Goal: Task Accomplishment & Management: Complete application form

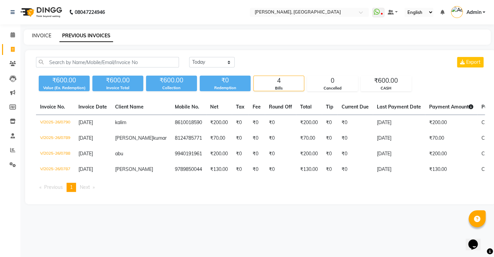
click at [39, 37] on link "INVOICE" at bounding box center [41, 36] width 19 height 6
select select "service"
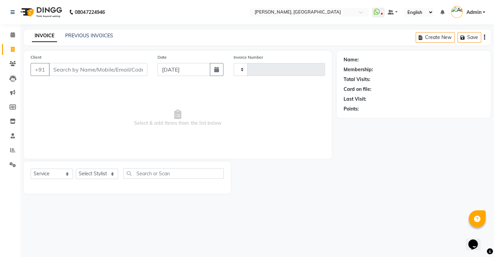
type input "0791"
select select "8667"
click at [100, 36] on link "PREVIOUS INVOICES" at bounding box center [89, 36] width 48 height 6
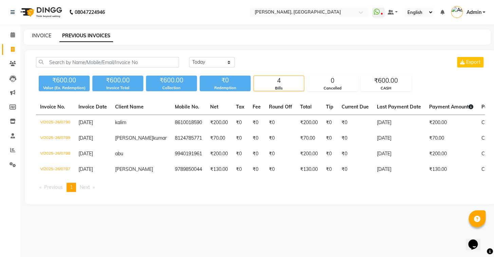
click at [50, 33] on link "INVOICE" at bounding box center [41, 36] width 19 height 6
select select "8667"
select select "service"
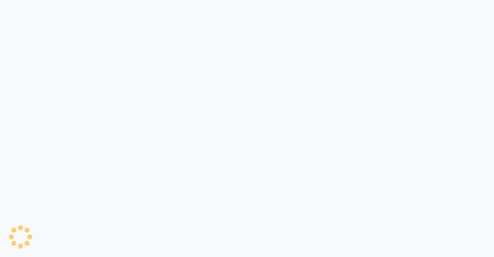
select select "8667"
select select "service"
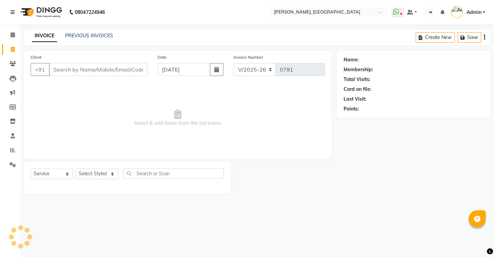
select select "en"
click at [71, 36] on link "PREVIOUS INVOICES" at bounding box center [89, 36] width 48 height 6
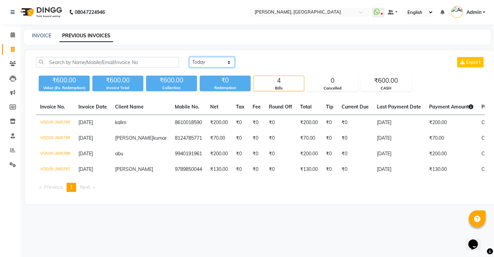
click at [202, 60] on select "Today Yesterday Custom Range" at bounding box center [211, 62] width 45 height 11
select select "range"
click at [189, 57] on select "Today Yesterday Custom Range" at bounding box center [211, 62] width 45 height 11
click at [258, 62] on input "[DATE]" at bounding box center [267, 63] width 48 height 10
select select "9"
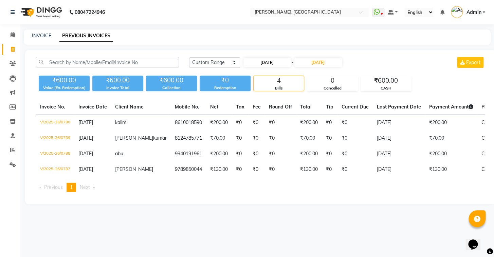
select select "2025"
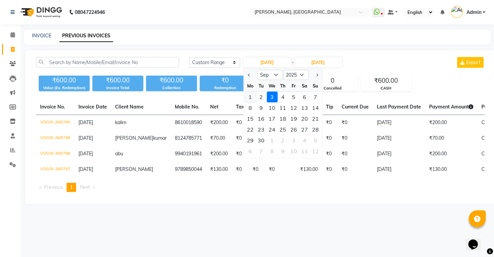
click at [251, 96] on div "1" at bounding box center [250, 97] width 11 height 11
type input "01-09-2025"
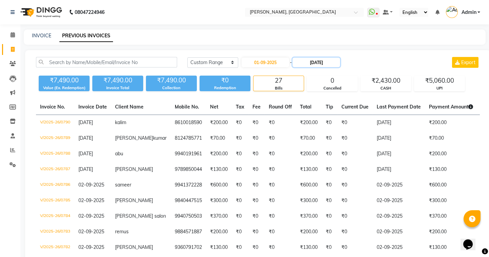
click at [312, 62] on input "[DATE]" at bounding box center [317, 63] width 48 height 10
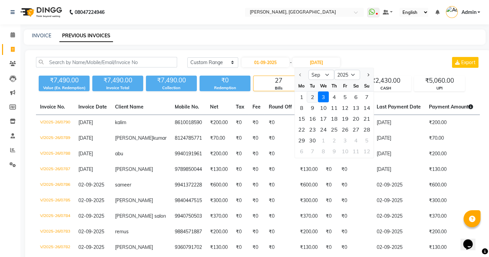
click at [311, 96] on div "2" at bounding box center [312, 97] width 11 height 11
type input "02-09-2025"
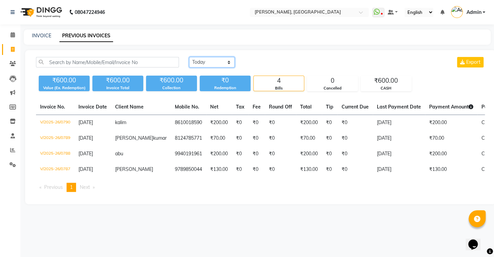
click at [228, 60] on select "Today Yesterday Custom Range" at bounding box center [211, 62] width 45 height 11
select select "range"
click at [189, 57] on select "Today Yesterday Custom Range" at bounding box center [211, 62] width 45 height 11
click at [261, 62] on input "[DATE]" at bounding box center [267, 63] width 48 height 10
select select "9"
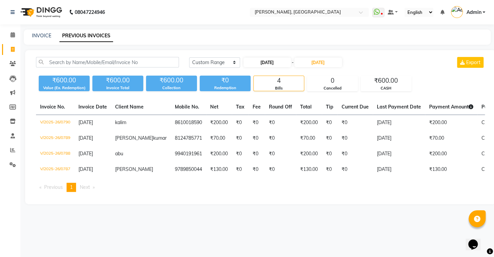
select select "2025"
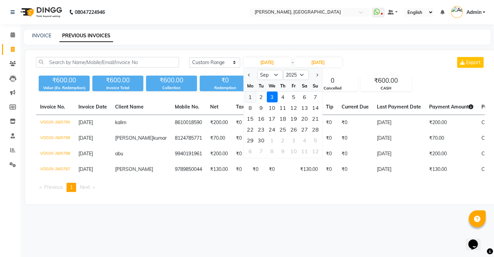
click at [253, 98] on div "1" at bounding box center [250, 97] width 11 height 11
type input "01-09-2025"
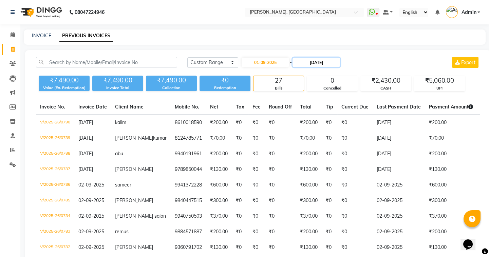
click at [307, 60] on input "[DATE]" at bounding box center [317, 63] width 48 height 10
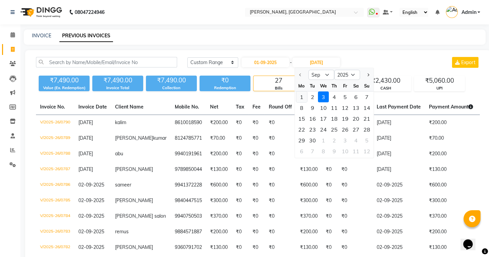
click at [304, 97] on div "1" at bounding box center [301, 97] width 11 height 11
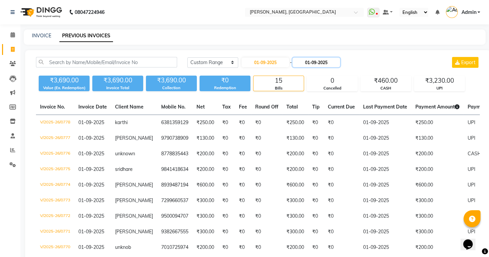
click at [308, 61] on input "01-09-2025" at bounding box center [317, 63] width 48 height 10
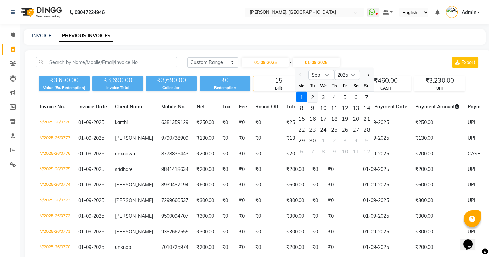
click at [313, 97] on div "2" at bounding box center [312, 97] width 11 height 11
type input "02-09-2025"
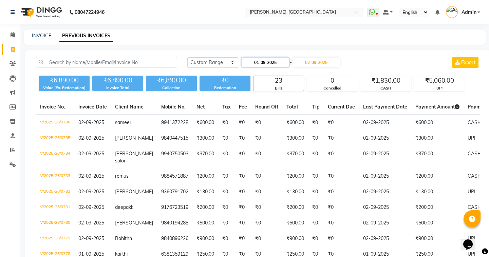
click at [258, 64] on input "01-09-2025" at bounding box center [266, 63] width 48 height 10
select select "9"
select select "2025"
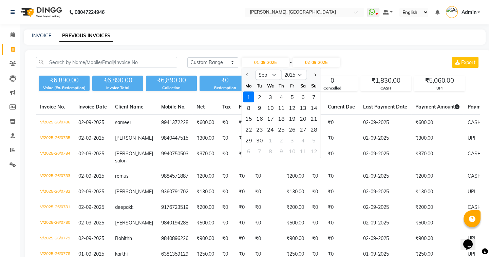
click at [247, 96] on div "1" at bounding box center [248, 97] width 11 height 11
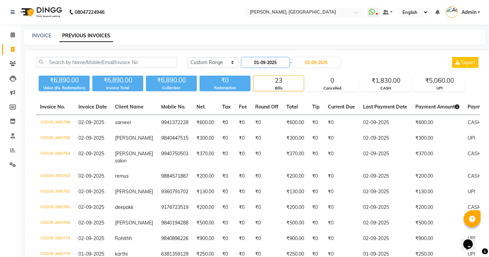
click at [256, 63] on input "01-09-2025" at bounding box center [266, 63] width 48 height 10
select select "9"
select select "2025"
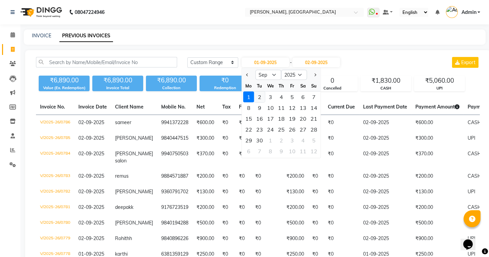
click at [256, 95] on div "2" at bounding box center [259, 97] width 11 height 11
type input "02-09-2025"
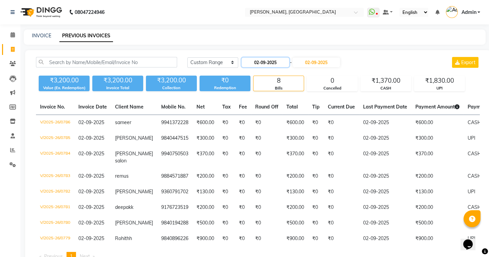
click at [258, 61] on input "02-09-2025" at bounding box center [266, 63] width 48 height 10
select select "9"
select select "2025"
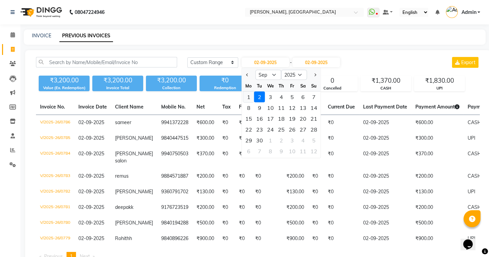
click at [249, 98] on div "1" at bounding box center [248, 97] width 11 height 11
type input "01-09-2025"
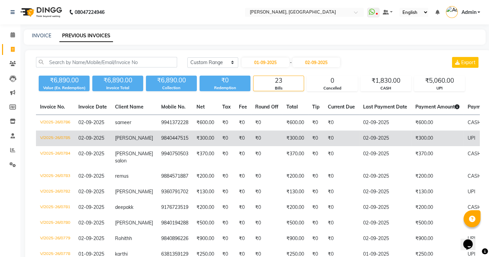
click at [412, 145] on td "₹300.00" at bounding box center [437, 139] width 52 height 16
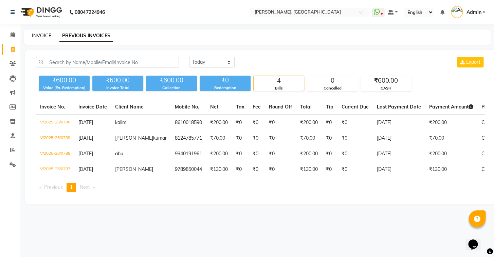
click at [42, 35] on link "INVOICE" at bounding box center [41, 36] width 19 height 6
select select "8667"
select select "service"
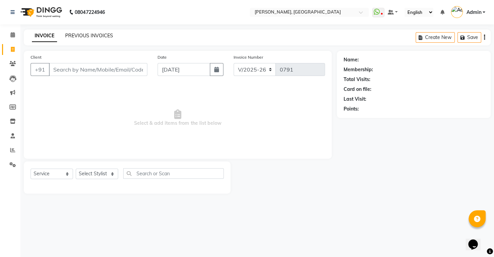
click at [73, 34] on link "PREVIOUS INVOICES" at bounding box center [89, 36] width 48 height 6
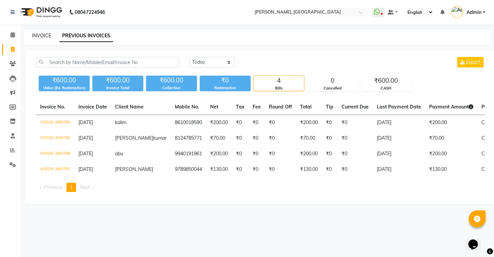
click at [40, 34] on link "INVOICE" at bounding box center [41, 36] width 19 height 6
select select "service"
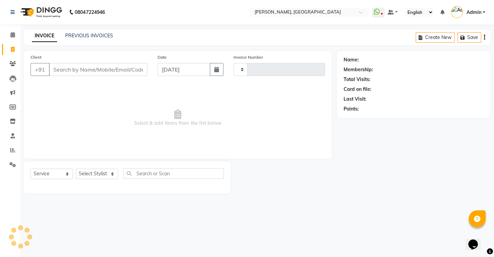
type input "0791"
select select "8667"
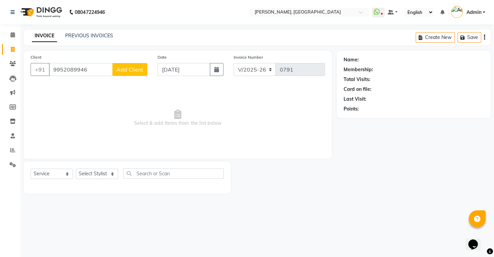
type input "9952089946"
click at [130, 75] on button "Add Client" at bounding box center [129, 69] width 35 height 13
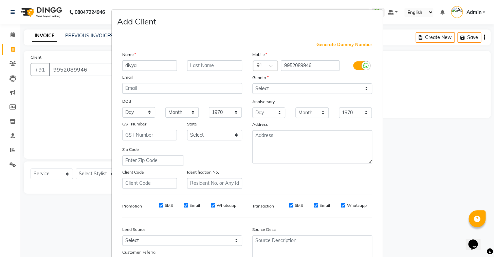
type input "divya"
click at [227, 66] on input "text" at bounding box center [214, 65] width 55 height 11
type input "[PERSON_NAME]"
drag, startPoint x: 275, startPoint y: 90, endPoint x: 274, endPoint y: 94, distance: 4.1
click at [275, 90] on select "Select Male Female Other Prefer Not To Say" at bounding box center [312, 88] width 120 height 11
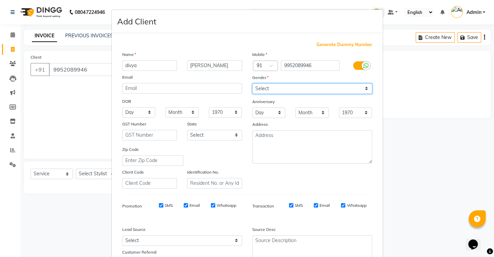
select select "male"
click at [252, 83] on select "Select Male Female Other Prefer Not To Say" at bounding box center [312, 88] width 120 height 11
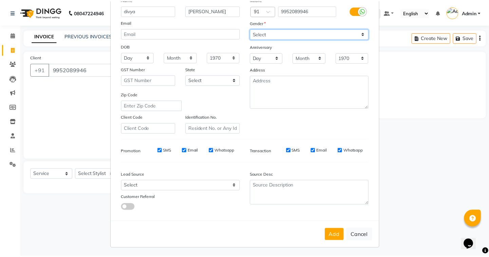
scroll to position [58, 0]
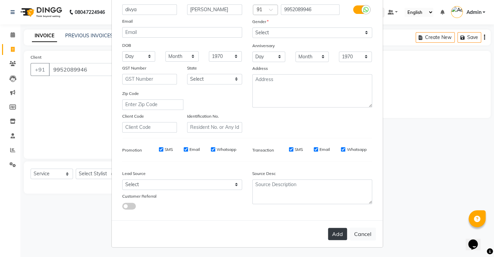
click at [343, 236] on button "Add" at bounding box center [337, 234] width 19 height 12
select select
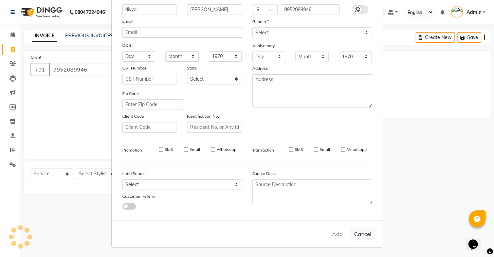
select select
checkbox input "false"
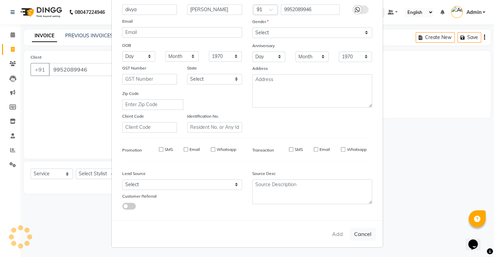
checkbox input "false"
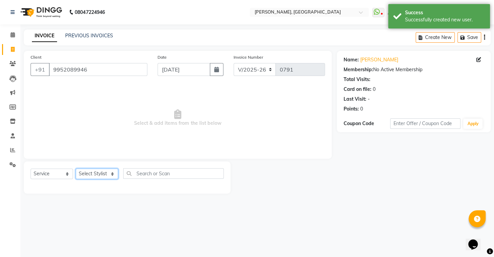
click at [92, 174] on select "Select Stylist Admin AMEER AHMAD MOHAMMED NAVAJISH MOHAMMED SANIR SHIVAM" at bounding box center [97, 174] width 42 height 11
select select "87513"
click at [76, 169] on select "Select Stylist Admin AMEER AHMAD MOHAMMED NAVAJISH MOHAMMED SANIR SHIVAM" at bounding box center [97, 174] width 42 height 11
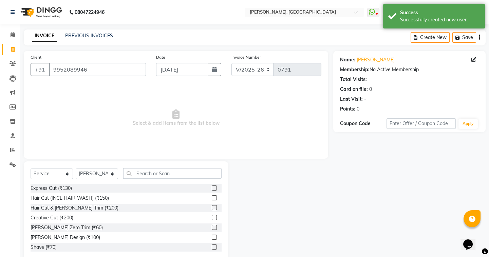
click at [212, 186] on label at bounding box center [214, 188] width 5 height 5
click at [212, 186] on input "checkbox" at bounding box center [214, 188] width 4 height 4
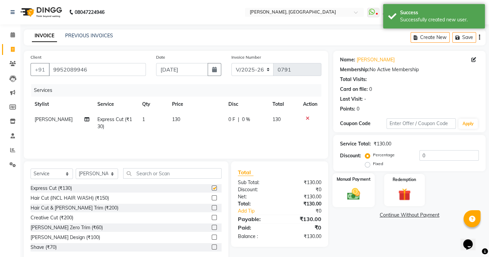
checkbox input "false"
click at [345, 190] on img at bounding box center [353, 194] width 21 height 15
click at [397, 210] on div "Payment Methods UPI CASH CARD" at bounding box center [409, 229] width 152 height 41
click at [389, 216] on span "UPI" at bounding box center [387, 216] width 11 height 8
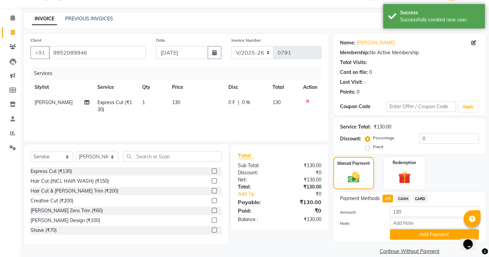
scroll to position [26, 0]
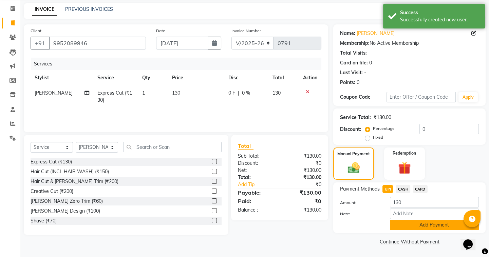
click at [413, 227] on button "Add Payment" at bounding box center [434, 225] width 89 height 11
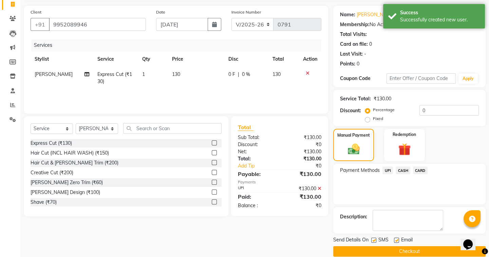
scroll to position [54, 0]
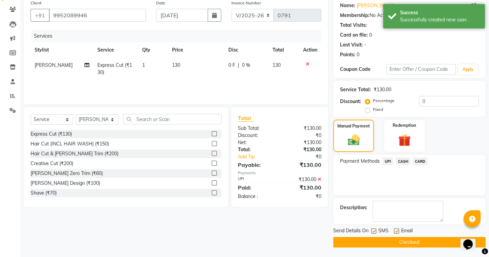
click at [405, 240] on button "Checkout" at bounding box center [409, 242] width 152 height 11
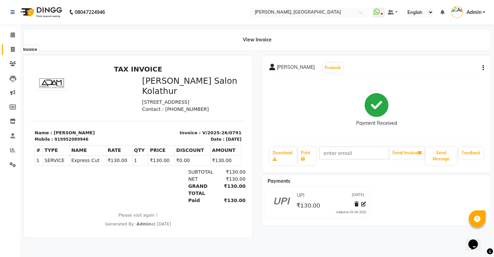
click at [14, 51] on icon at bounding box center [13, 49] width 4 height 5
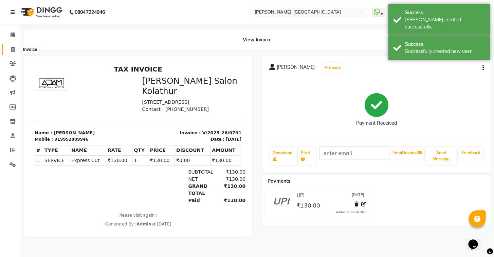
select select "8667"
select select "service"
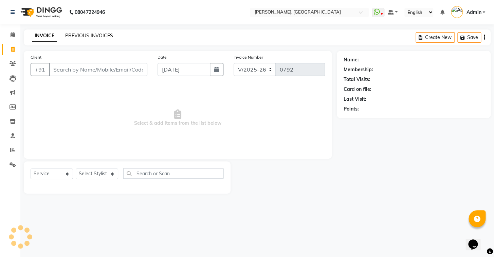
click at [89, 36] on link "PREVIOUS INVOICES" at bounding box center [89, 36] width 48 height 6
